Goal: Understand process/instructions: Learn how to perform a task or action

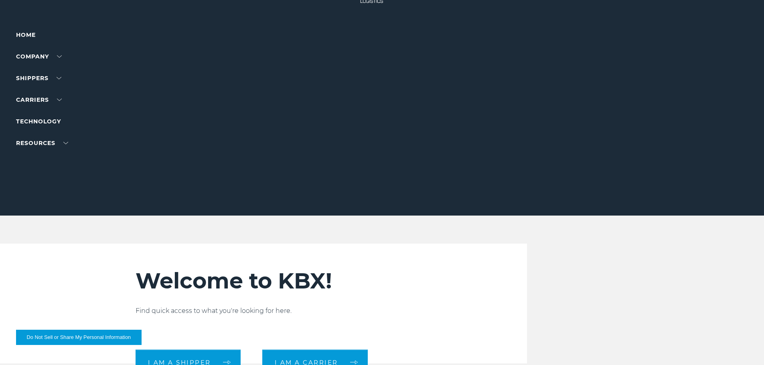
scroll to position [241, 0]
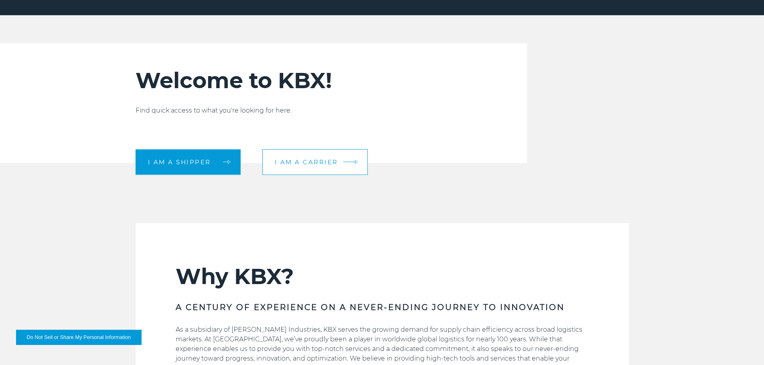
click at [310, 163] on span "I am a carrier" at bounding box center [306, 162] width 63 height 6
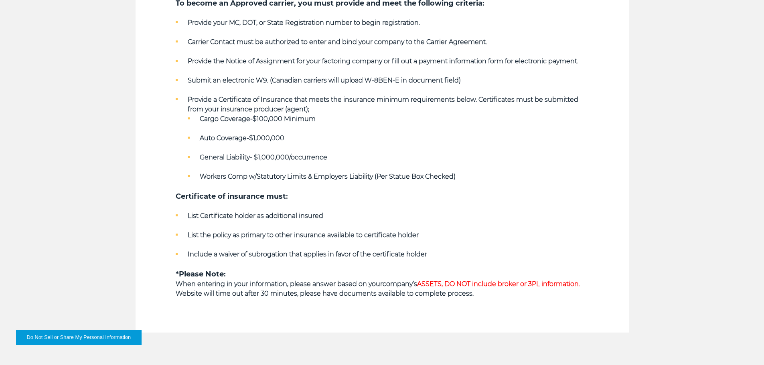
scroll to position [441, 0]
drag, startPoint x: 197, startPoint y: 177, endPoint x: 372, endPoint y: 176, distance: 175.3
click at [372, 176] on li "Workers Comp w/Statutory Limits & Employers Liability (Per Statue Box Checked)" at bounding box center [388, 177] width 401 height 10
click at [379, 217] on li "List Certificate holder as additional insured" at bounding box center [382, 216] width 413 height 10
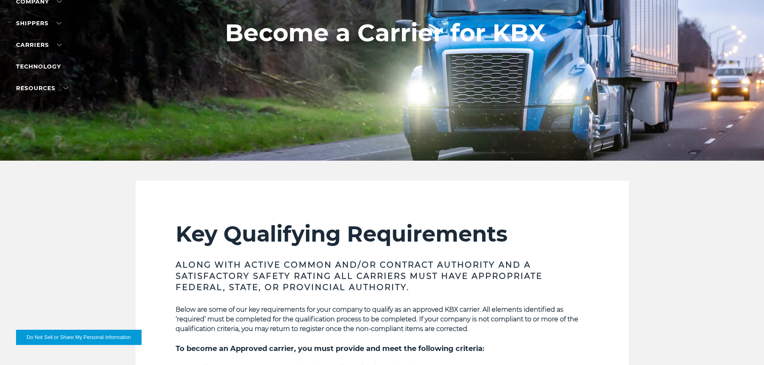
scroll to position [0, 0]
